Goal: Information Seeking & Learning: Check status

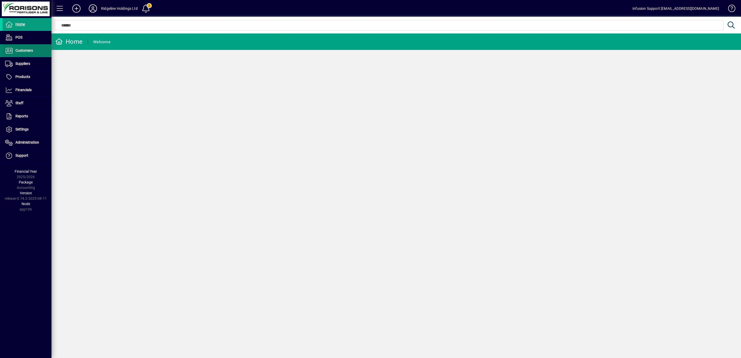
click at [22, 49] on span "Customers" at bounding box center [23, 50] width 17 height 4
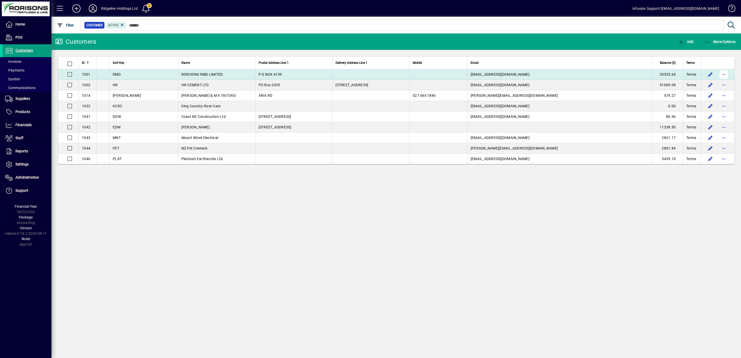
click at [725, 75] on span "button" at bounding box center [724, 74] width 12 height 12
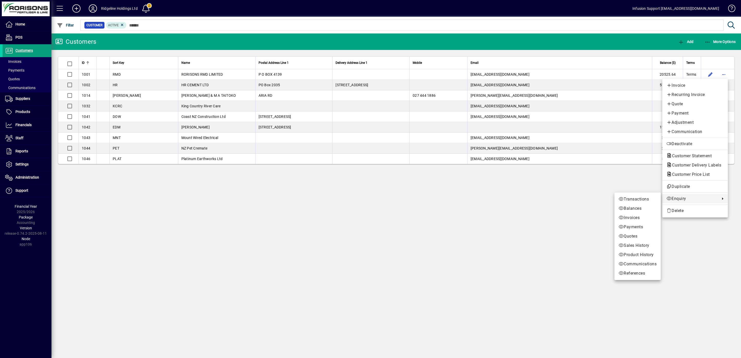
click at [678, 198] on span "Enquiry" at bounding box center [691, 199] width 51 height 6
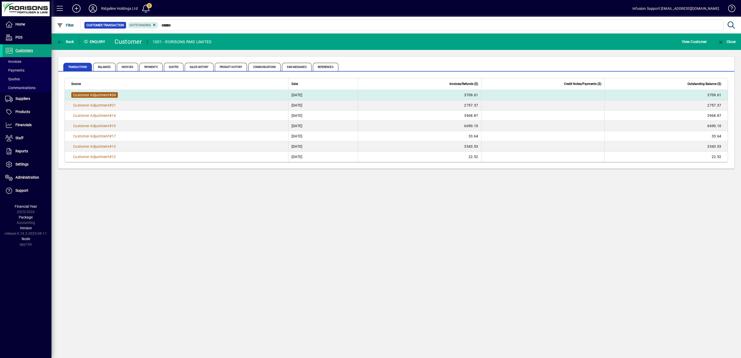
click at [99, 94] on span "Customer Adjustment" at bounding box center [91, 95] width 36 height 4
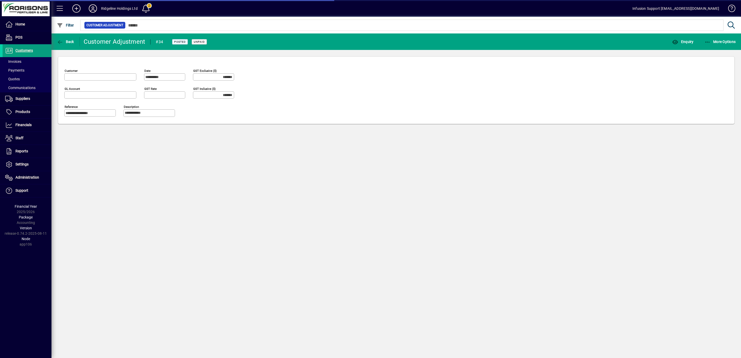
type input "******"
type input "**********"
click at [58, 43] on icon "button" at bounding box center [60, 42] width 6 height 5
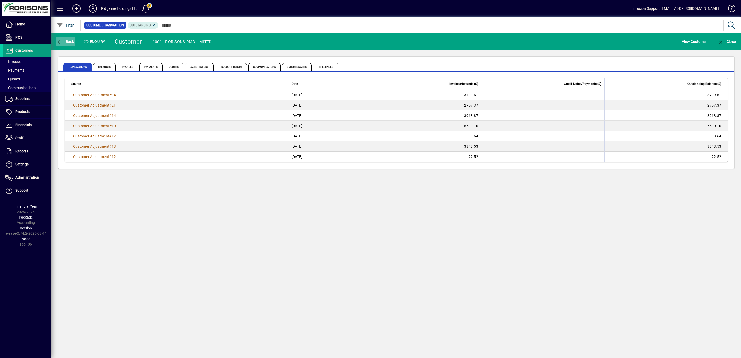
click at [57, 42] on span "button" at bounding box center [66, 42] width 20 height 12
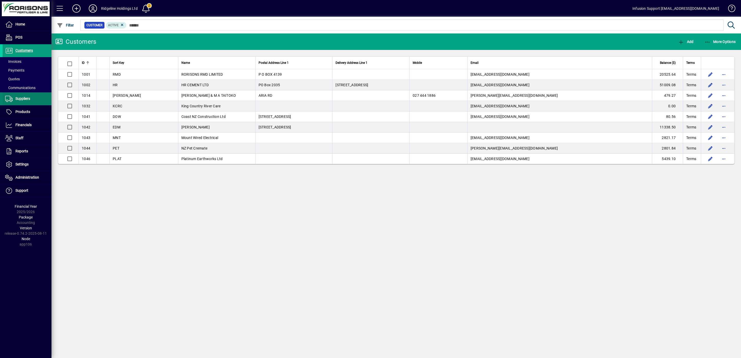
click at [28, 98] on span "Suppliers" at bounding box center [22, 98] width 15 height 4
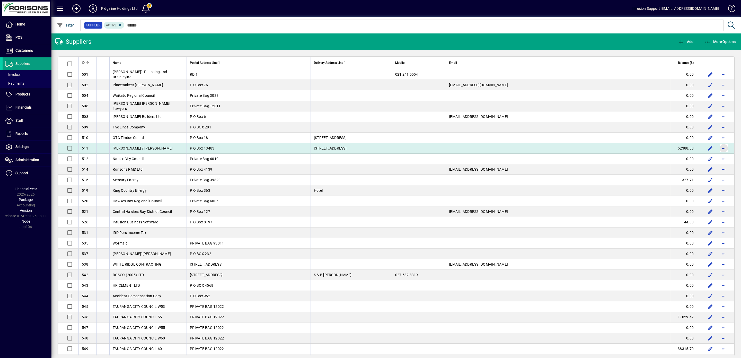
click at [718, 150] on span "button" at bounding box center [724, 148] width 12 height 12
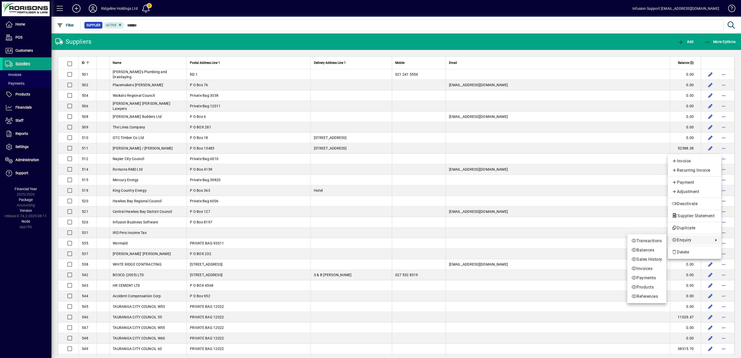
click at [683, 238] on span "Enquiry" at bounding box center [691, 240] width 39 height 6
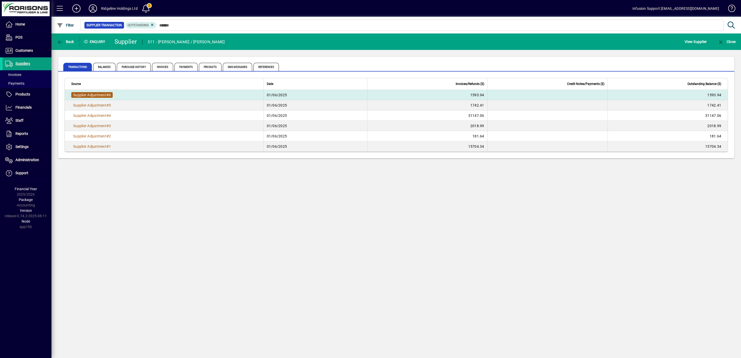
click at [90, 93] on span "Supplier Adjustment" at bounding box center [89, 95] width 33 height 4
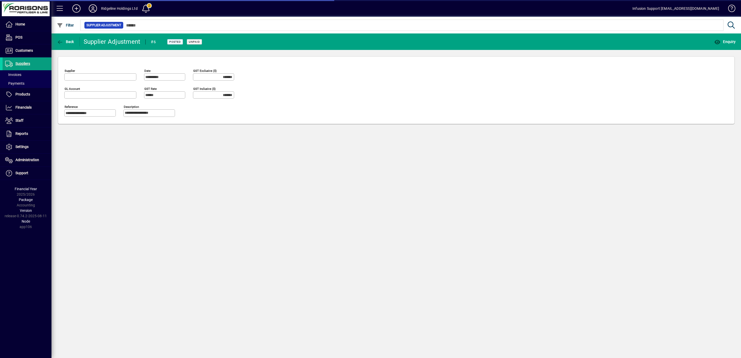
type input "**********"
click at [56, 41] on span "button" at bounding box center [66, 42] width 20 height 12
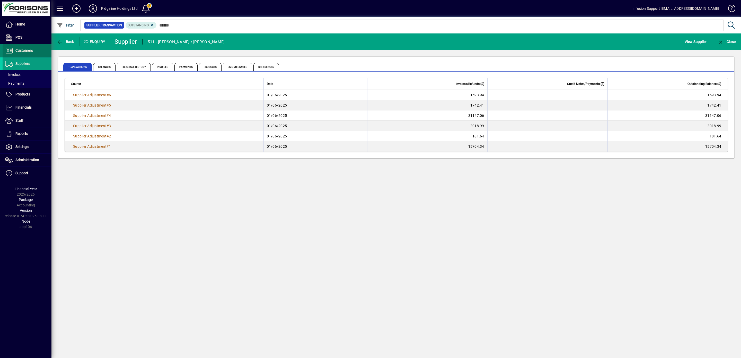
click at [23, 50] on span "Customers" at bounding box center [23, 50] width 17 height 4
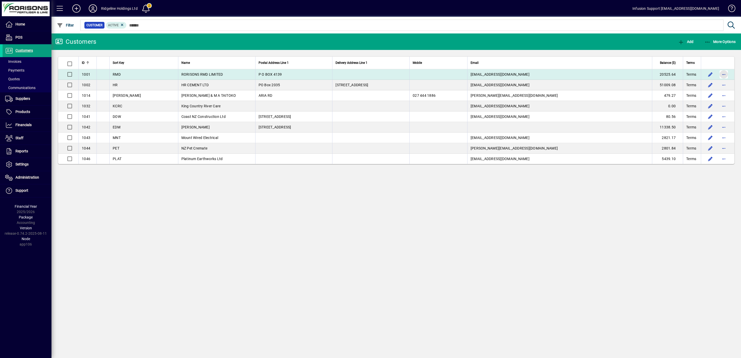
click at [722, 75] on span "button" at bounding box center [724, 74] width 12 height 12
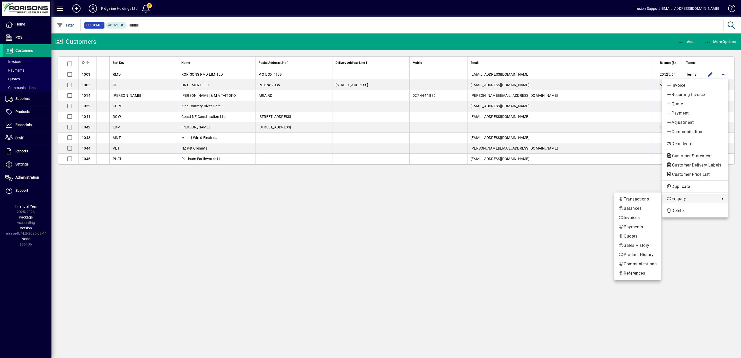
click at [631, 198] on span "Transactions" at bounding box center [638, 199] width 38 height 6
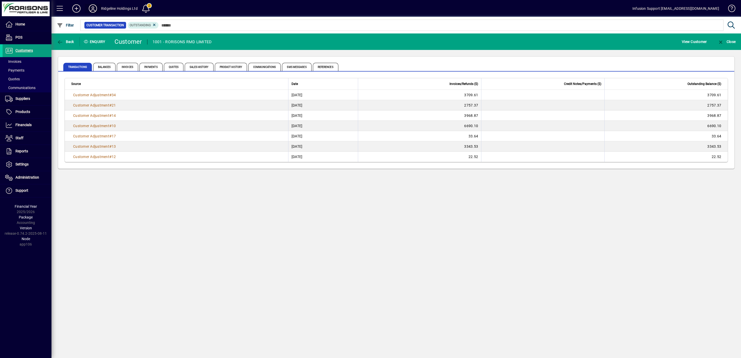
click at [91, 7] on icon at bounding box center [93, 8] width 10 height 8
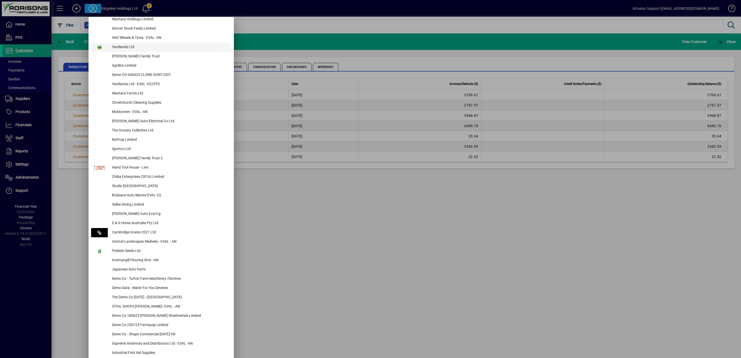
scroll to position [280, 0]
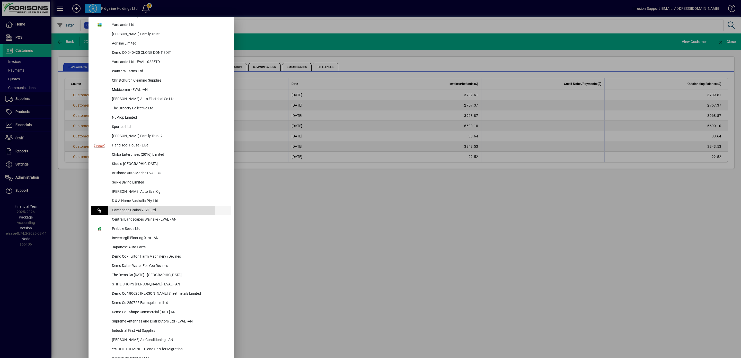
click at [133, 208] on div "Cambridge Grains 2021 Ltd" at bounding box center [169, 210] width 123 height 9
